Goal: Task Accomplishment & Management: Complete application form

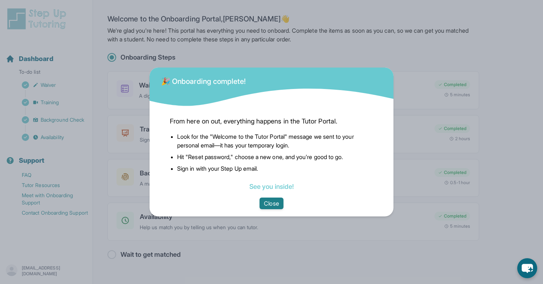
click at [278, 207] on button "Close" at bounding box center [271, 203] width 24 height 12
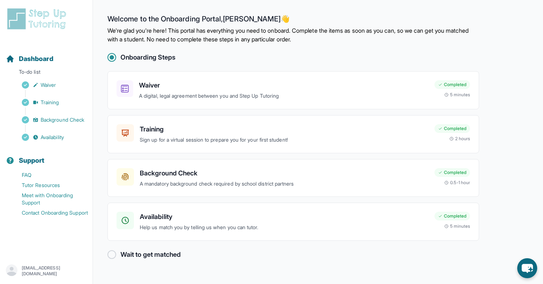
click at [114, 254] on div at bounding box center [111, 254] width 9 height 9
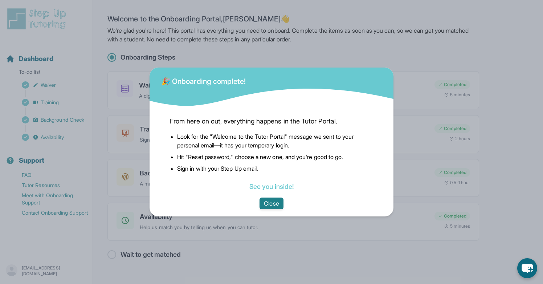
click at [270, 201] on button "Close" at bounding box center [271, 203] width 24 height 12
